Goal: Download file/media

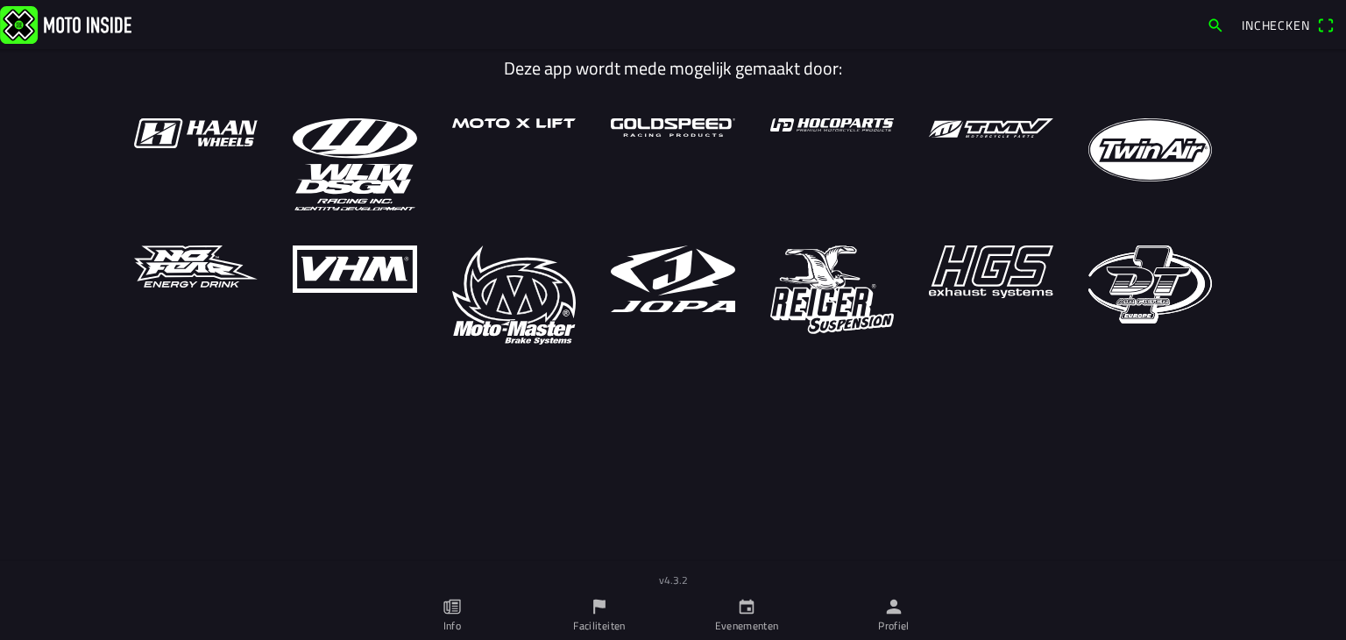
click at [901, 606] on icon "person" at bounding box center [893, 606] width 19 height 19
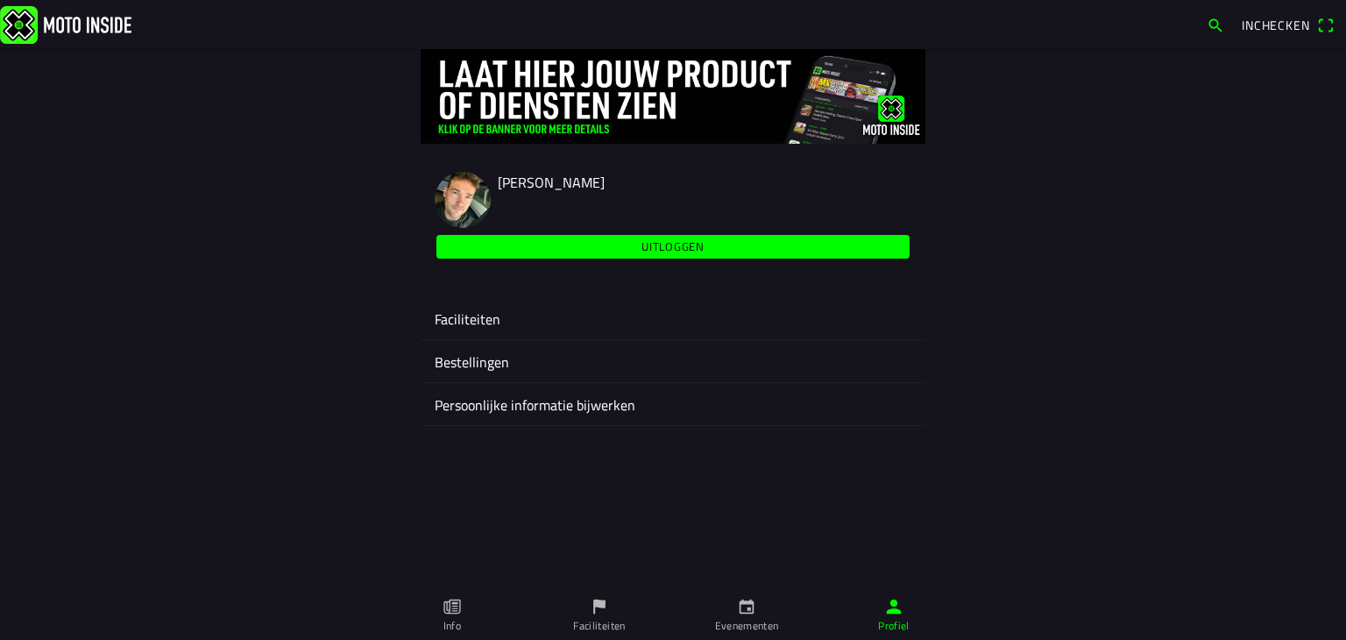
click at [486, 318] on ion-label "Faciliteiten" at bounding box center [673, 319] width 477 height 21
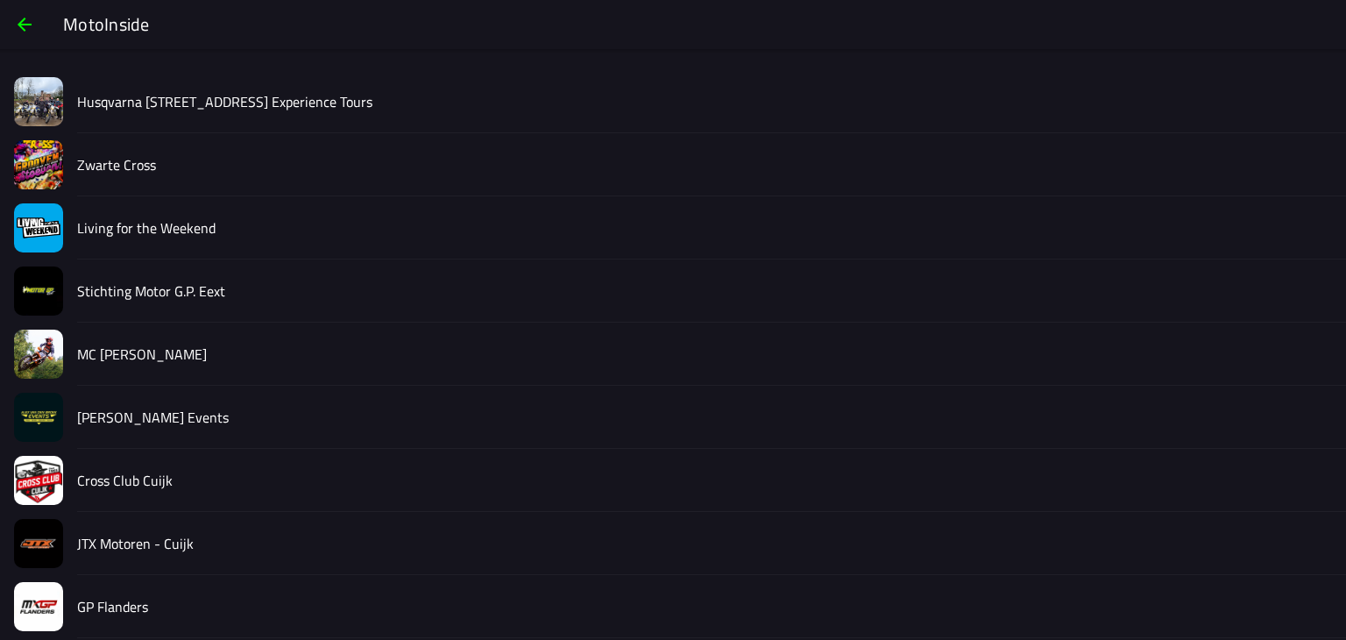
click at [0, 0] on slot "Zwarte Cross" at bounding box center [0, 0] width 0 height 0
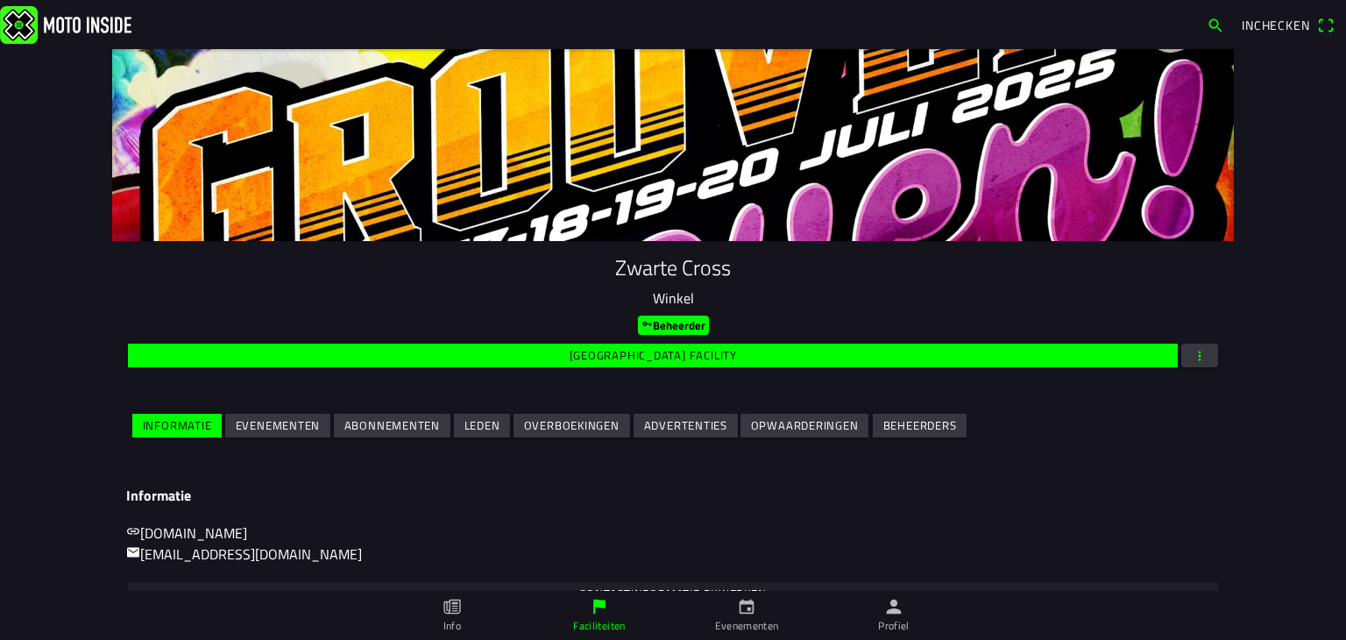
click at [0, 0] on slot "Evenementen" at bounding box center [0, 0] width 0 height 0
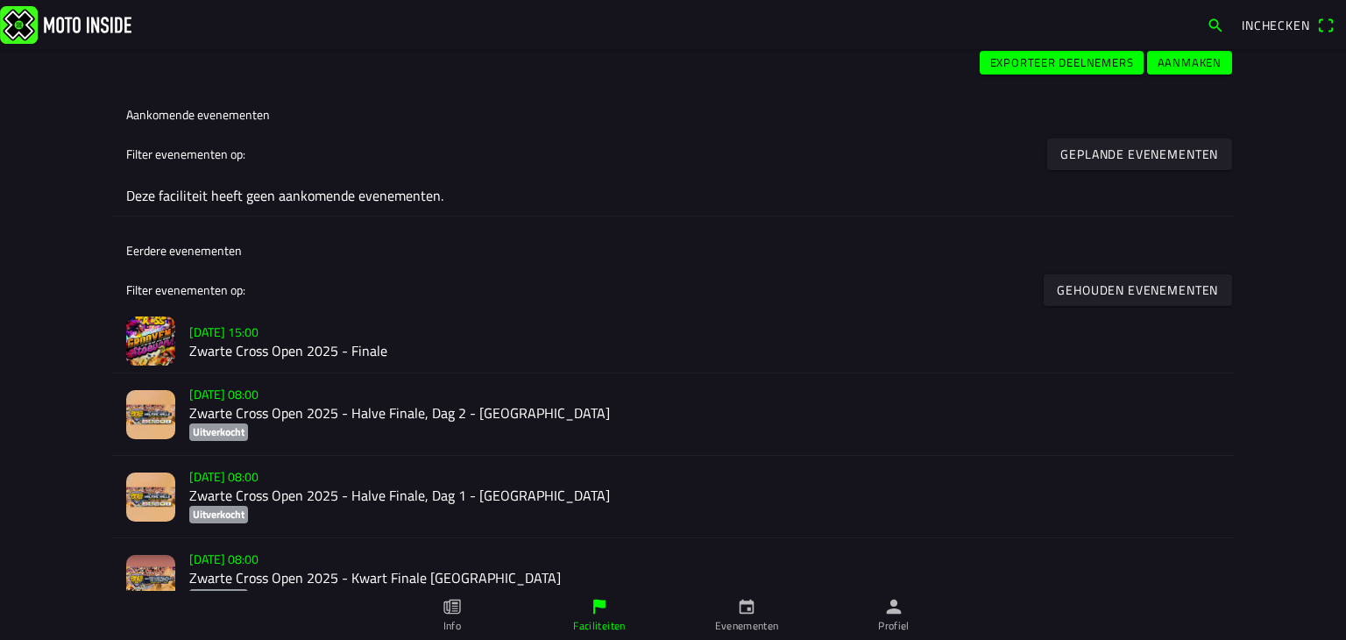
scroll to position [426, 0]
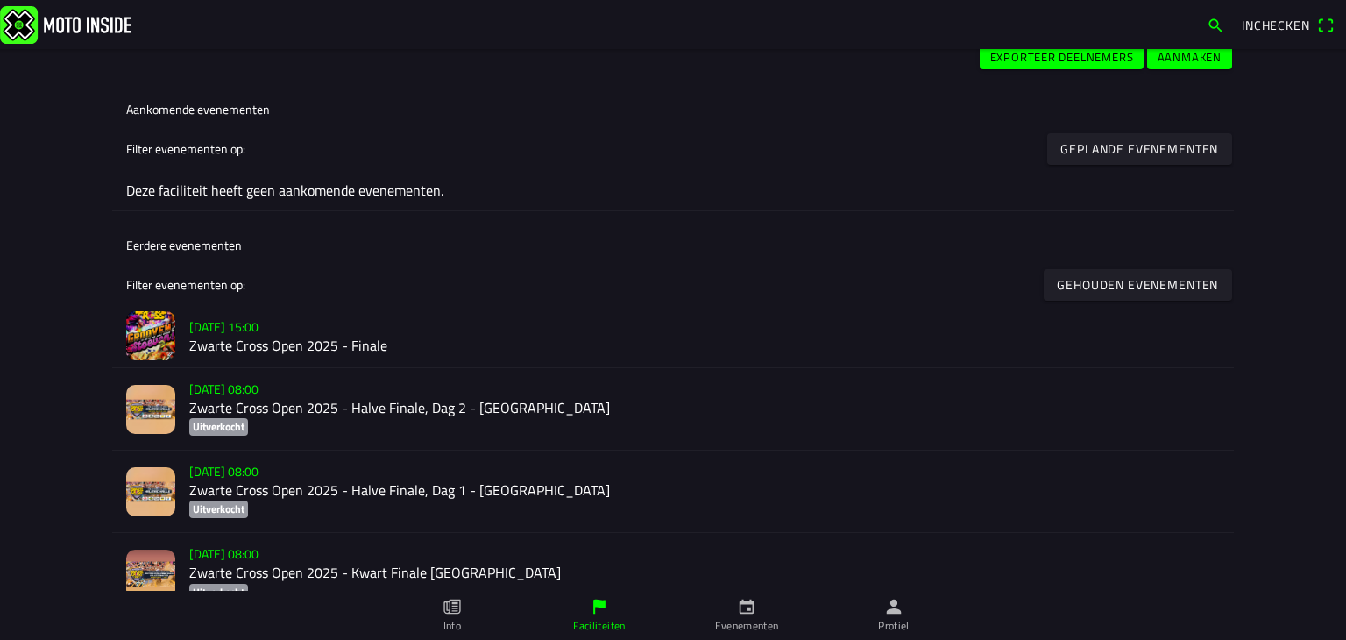
click at [368, 338] on h2 "Zwarte Cross Open 2025 - Finale" at bounding box center [704, 346] width 1031 height 17
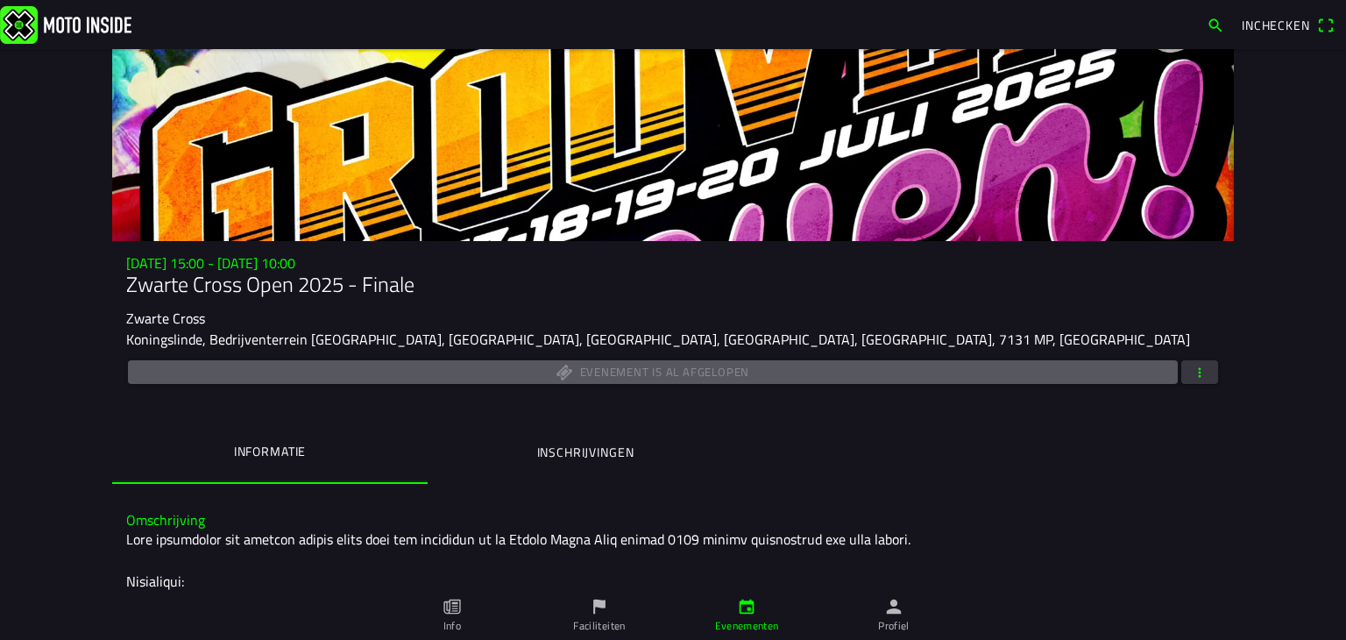
click at [1197, 374] on span "button" at bounding box center [1200, 372] width 16 height 24
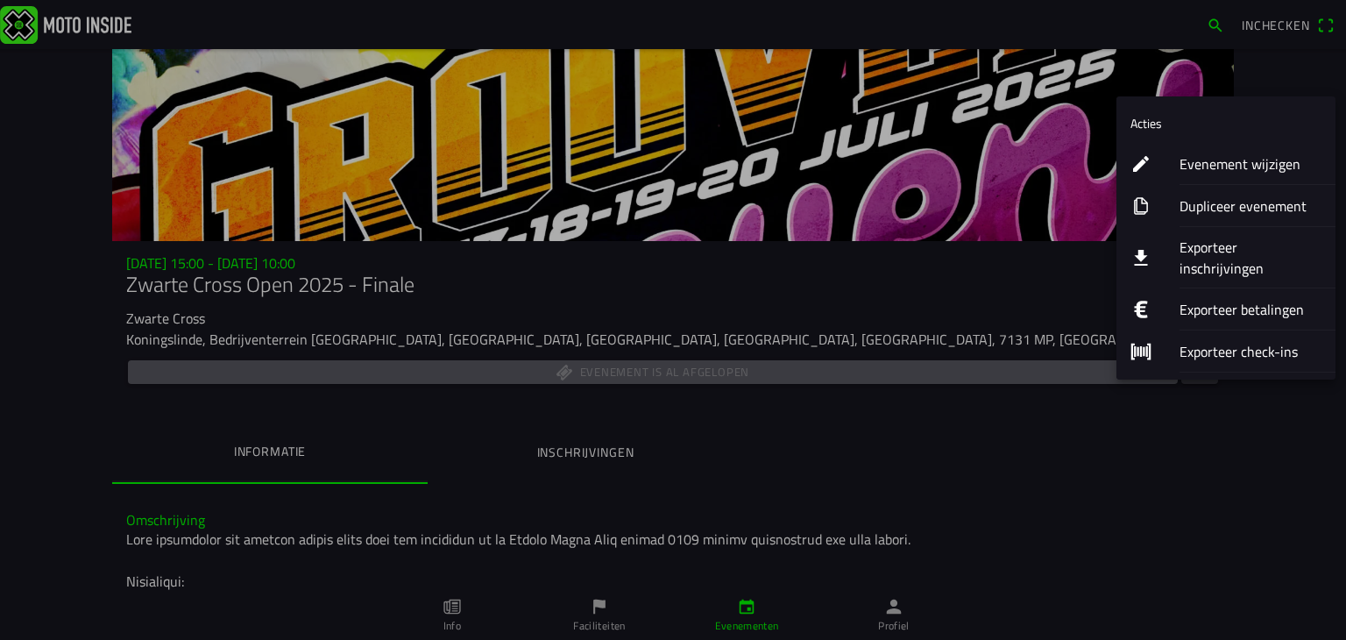
click at [1189, 247] on ion-label "Exporteer inschrijvingen" at bounding box center [1251, 258] width 142 height 42
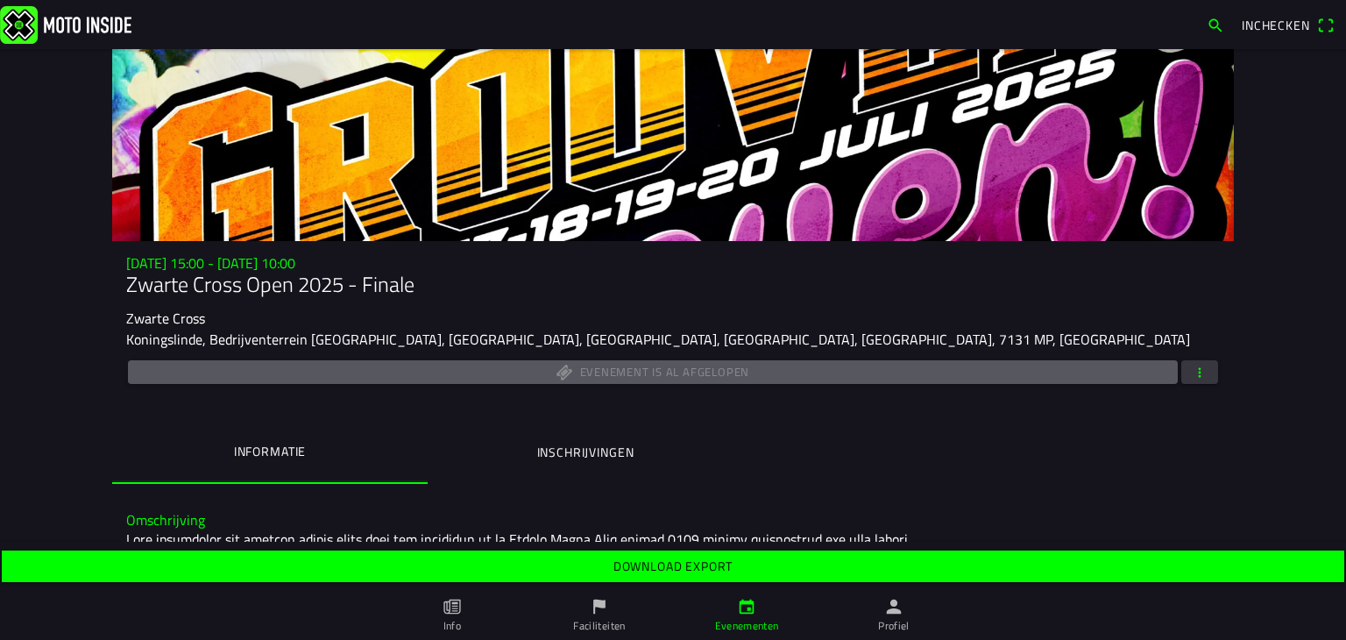
click at [0, 0] on slot "Download export" at bounding box center [0, 0] width 0 height 0
